Goal: Task Accomplishment & Management: Use online tool/utility

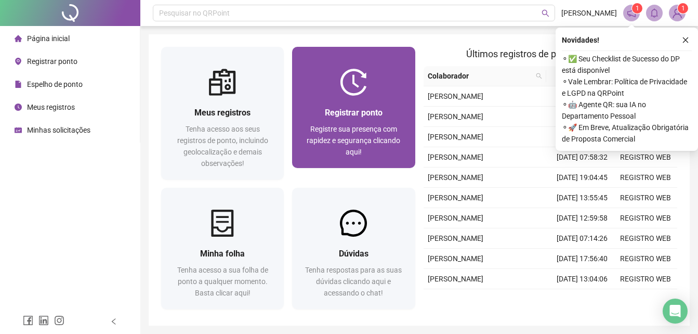
drag, startPoint x: 0, startPoint y: 0, endPoint x: 366, endPoint y: 164, distance: 400.8
click at [366, 164] on div "Registrar ponto Registre sua presença com rapidez e segurança clicando aqui!" at bounding box center [353, 132] width 123 height 72
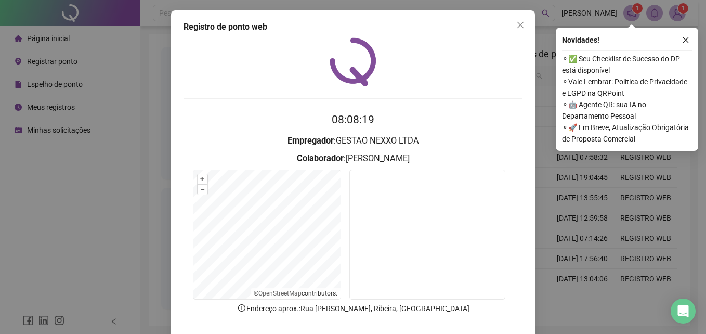
scroll to position [40, 0]
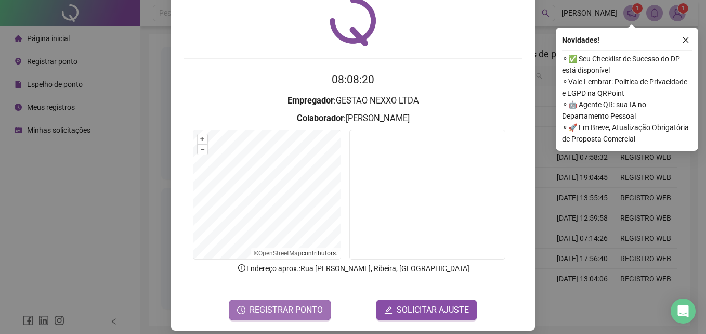
click at [293, 309] on span "REGISTRAR PONTO" at bounding box center [285, 309] width 73 height 12
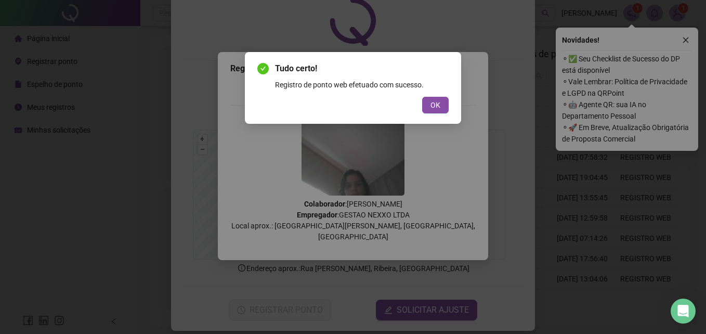
click at [432, 116] on div "Tudo certo! Registro de ponto web efetuado com sucesso. OK" at bounding box center [353, 88] width 216 height 72
click at [439, 103] on span "OK" at bounding box center [435, 104] width 10 height 11
